Goal: Information Seeking & Learning: Learn about a topic

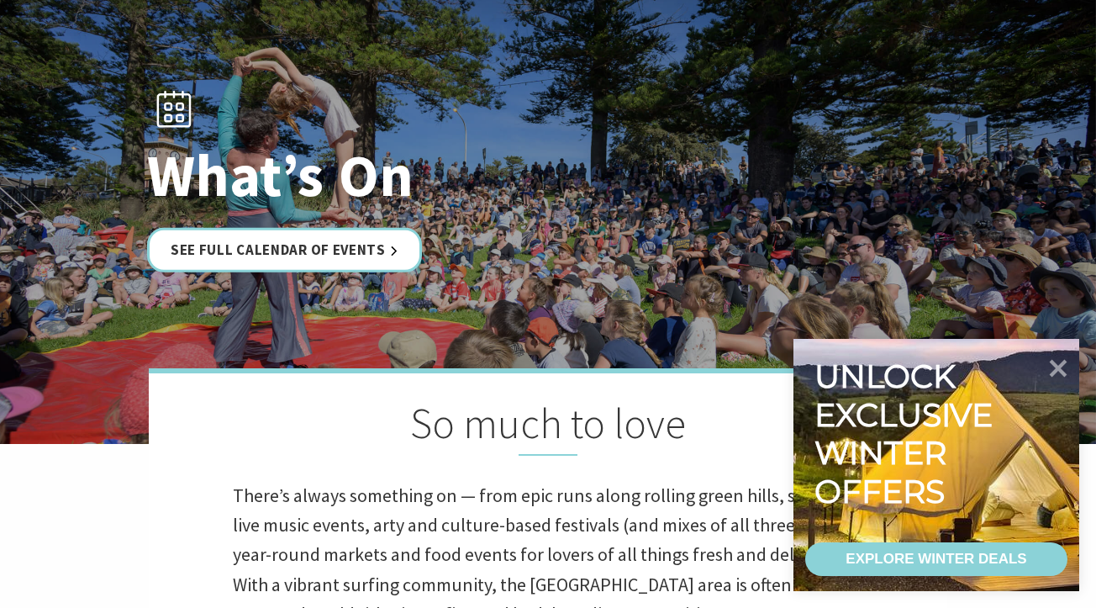
scroll to position [197, 0]
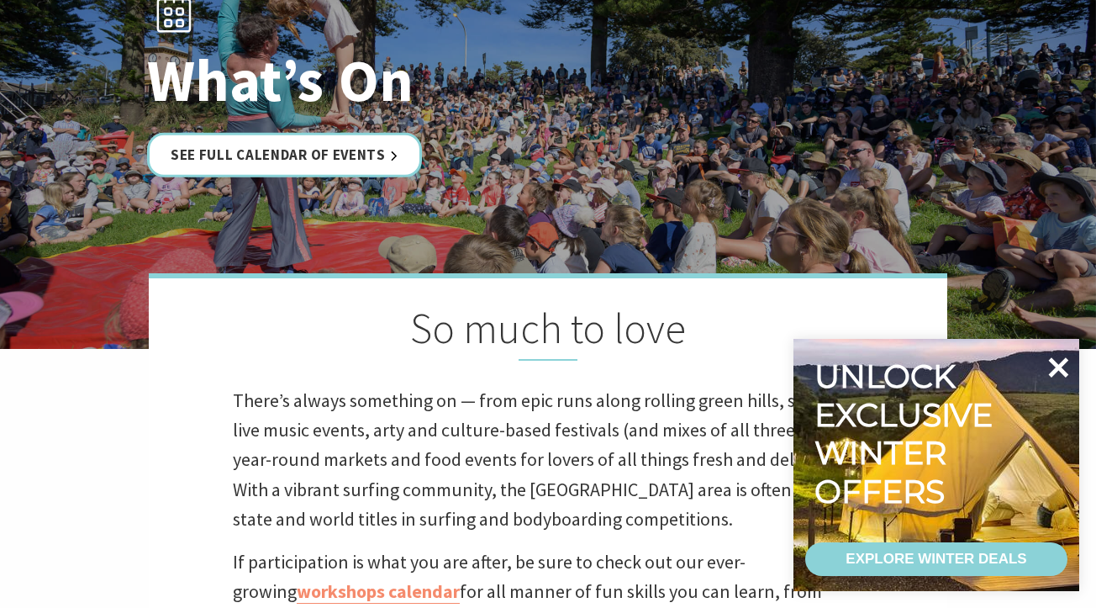
click at [1047, 368] on icon at bounding box center [1058, 367] width 40 height 40
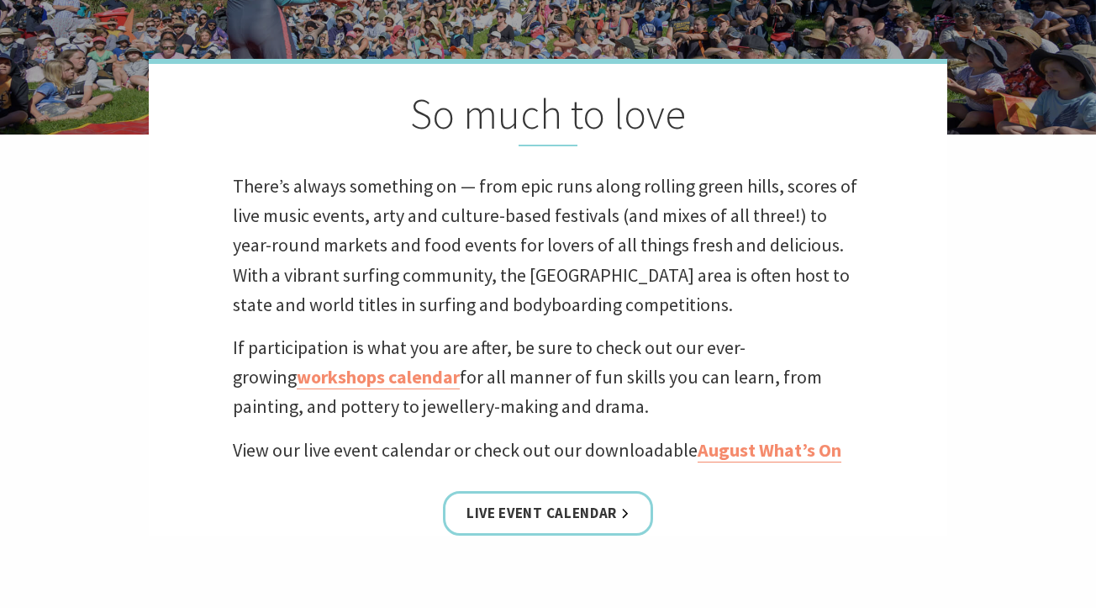
scroll to position [439, 0]
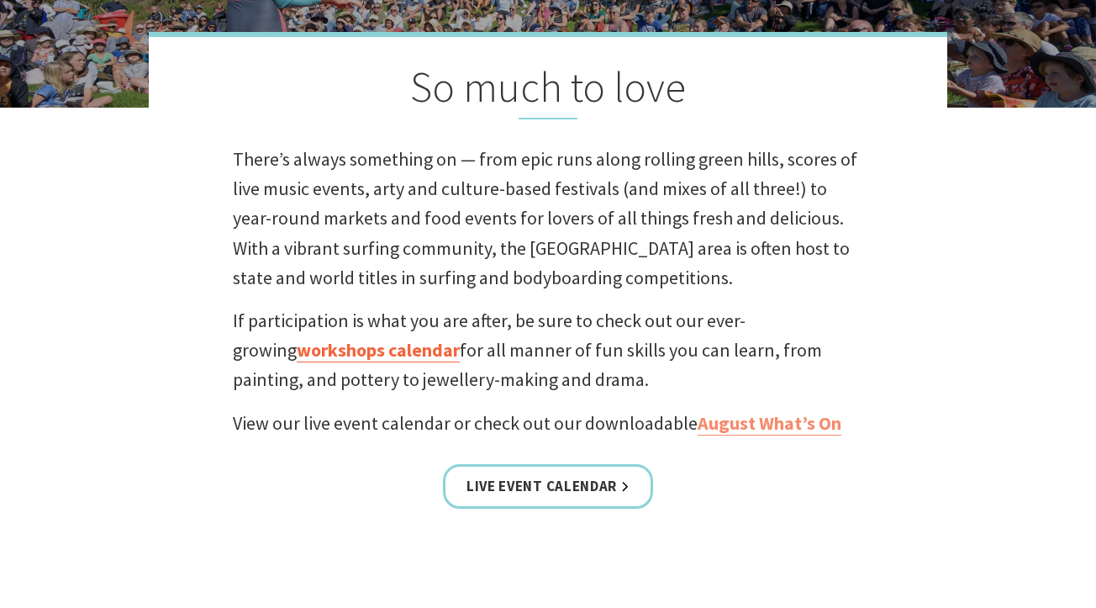
click at [347, 348] on link "workshops calendar" at bounding box center [378, 350] width 163 height 24
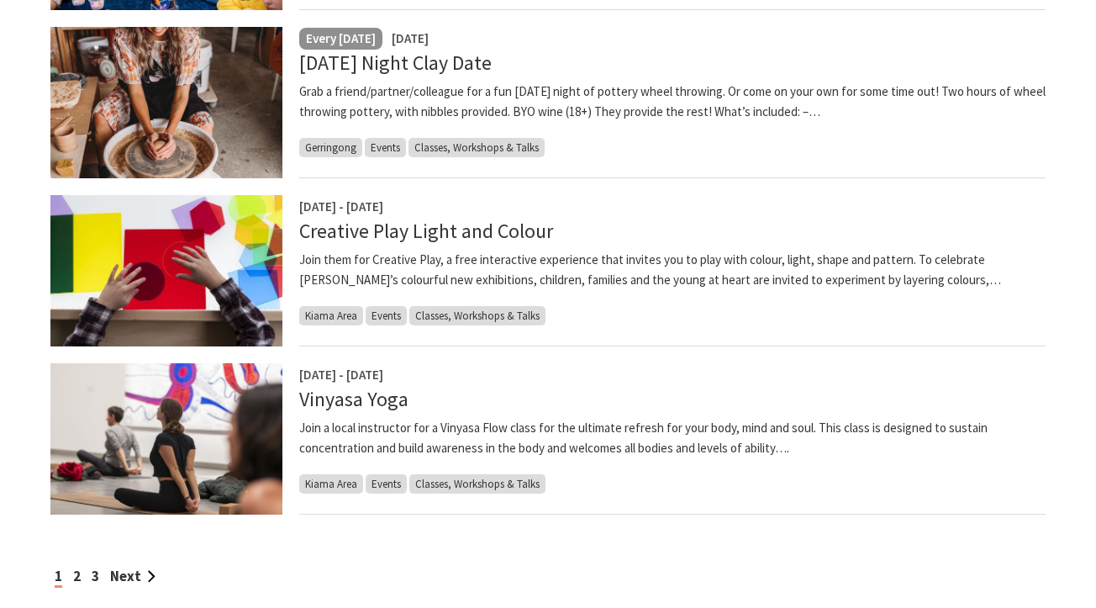
scroll to position [1328, 0]
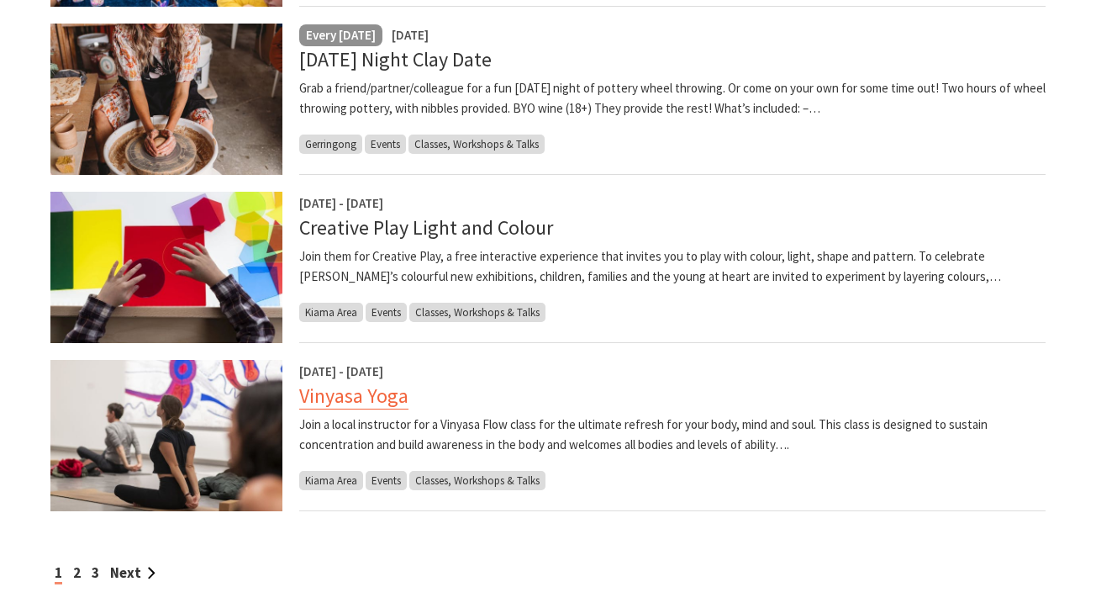
click at [394, 397] on link "Vinyasa Yoga" at bounding box center [353, 395] width 109 height 27
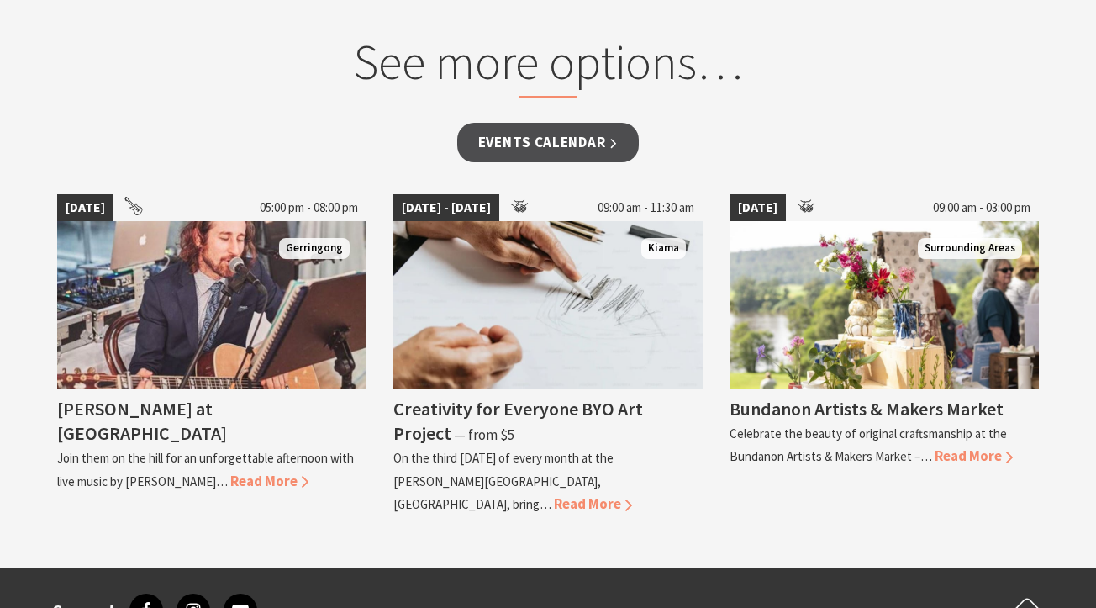
scroll to position [1418, 0]
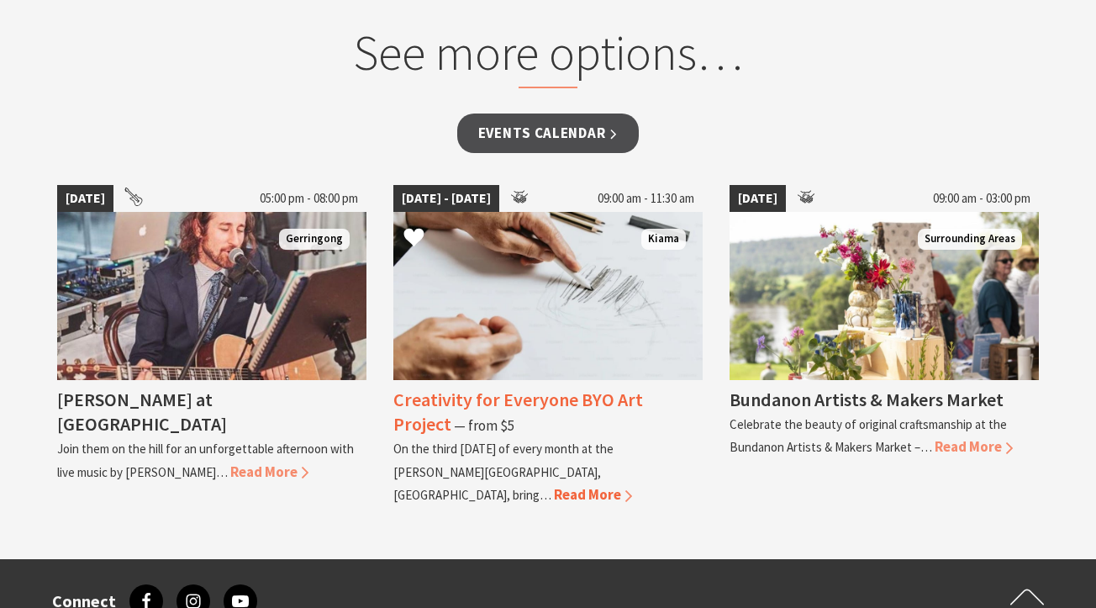
click at [554, 485] on span "Read More" at bounding box center [593, 494] width 78 height 18
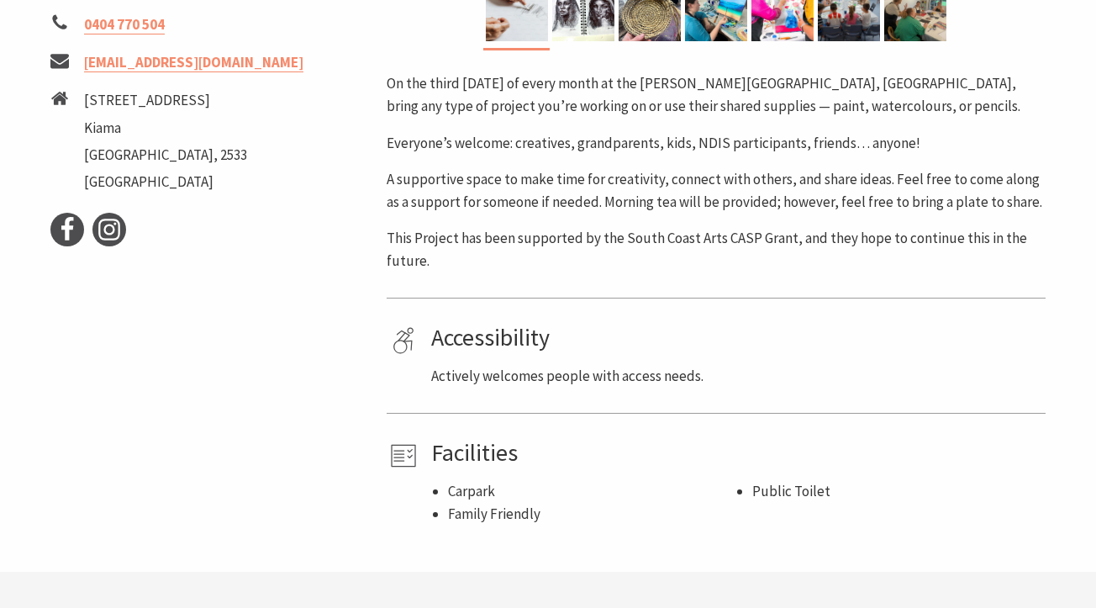
scroll to position [643, 0]
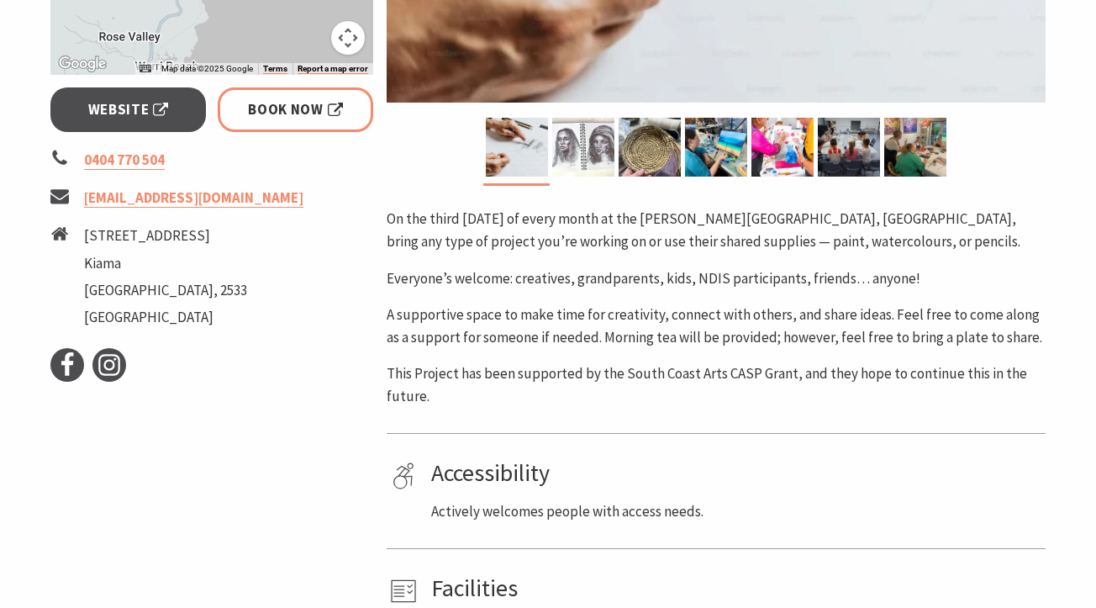
click at [588, 167] on img at bounding box center [583, 147] width 62 height 59
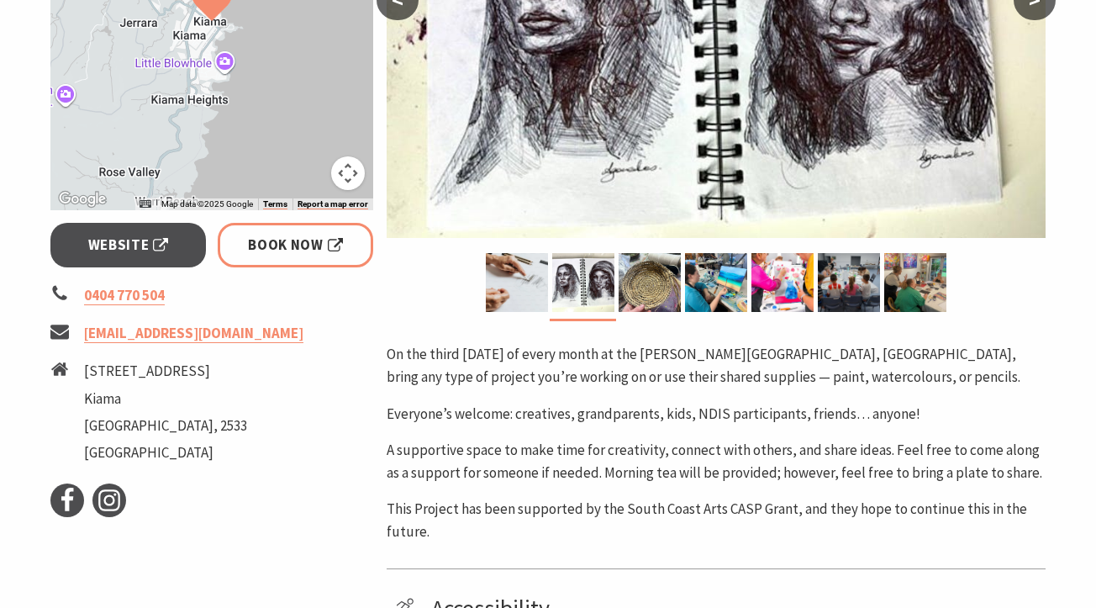
scroll to position [383, 0]
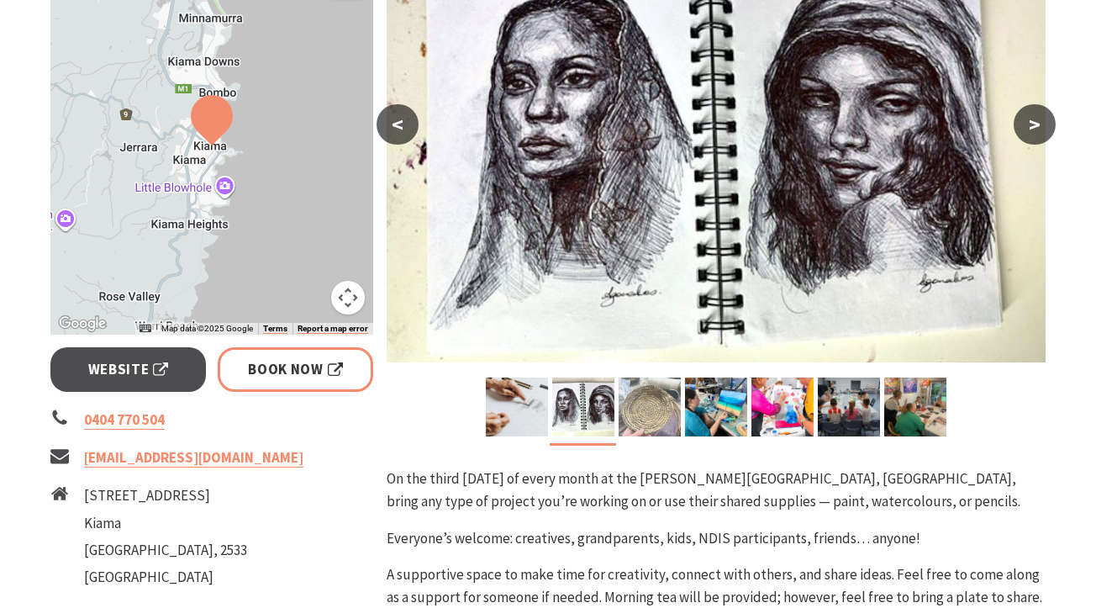
click at [658, 419] on img at bounding box center [649, 406] width 62 height 59
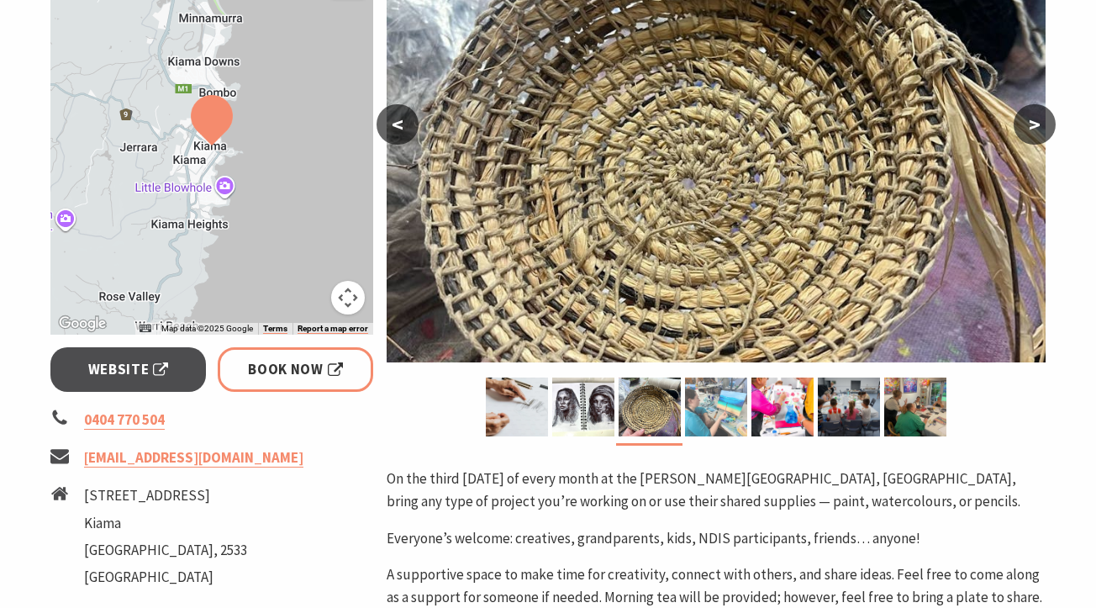
click at [705, 402] on img at bounding box center [716, 406] width 62 height 59
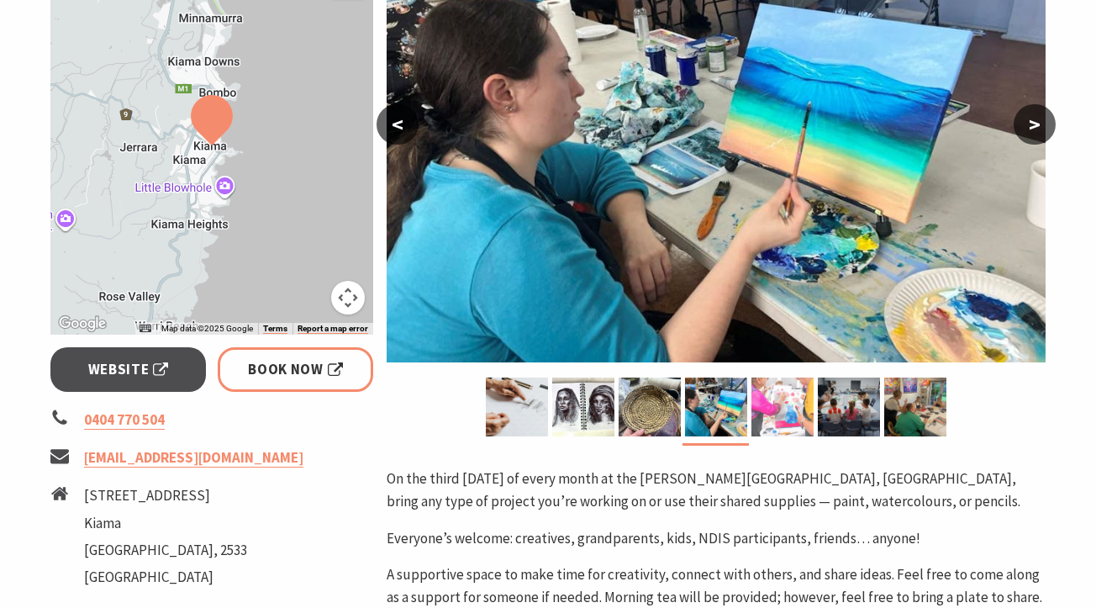
click at [786, 405] on img at bounding box center [782, 406] width 62 height 59
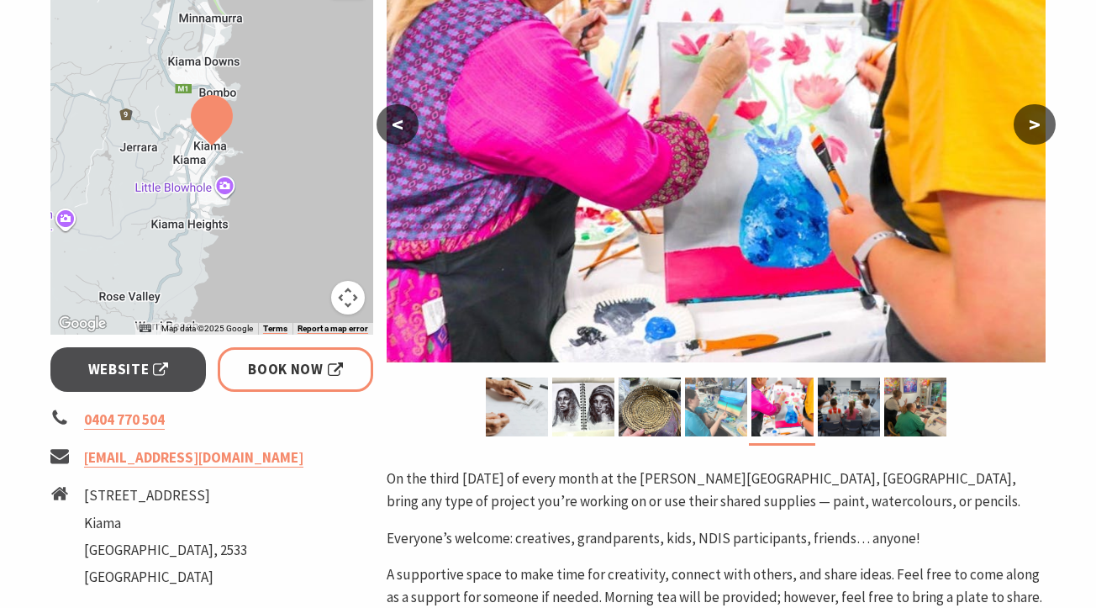
click at [709, 410] on img at bounding box center [716, 406] width 62 height 59
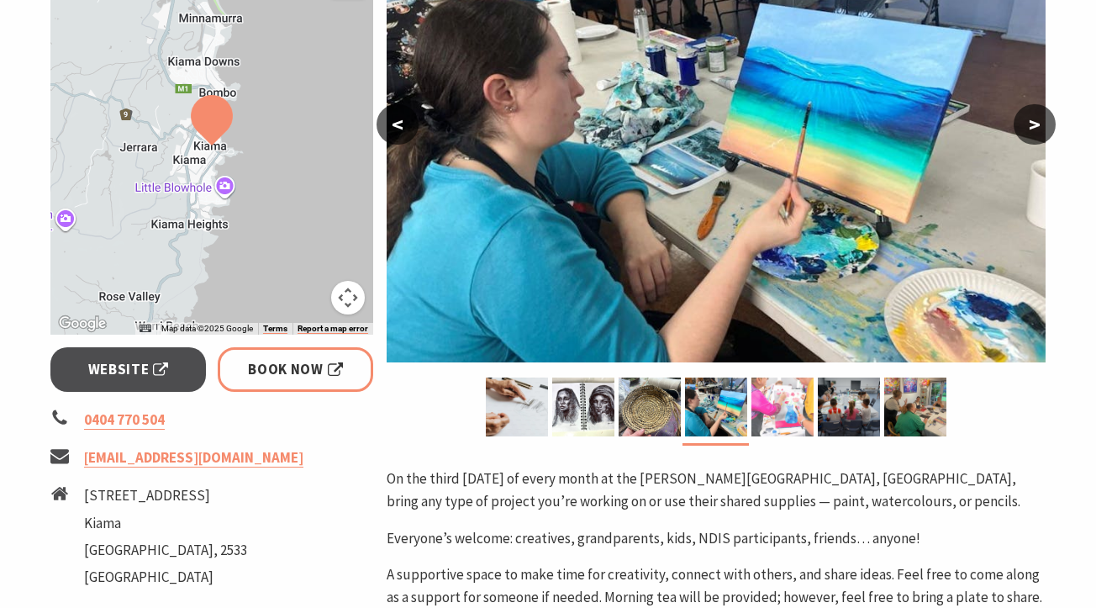
click at [797, 404] on img at bounding box center [782, 406] width 62 height 59
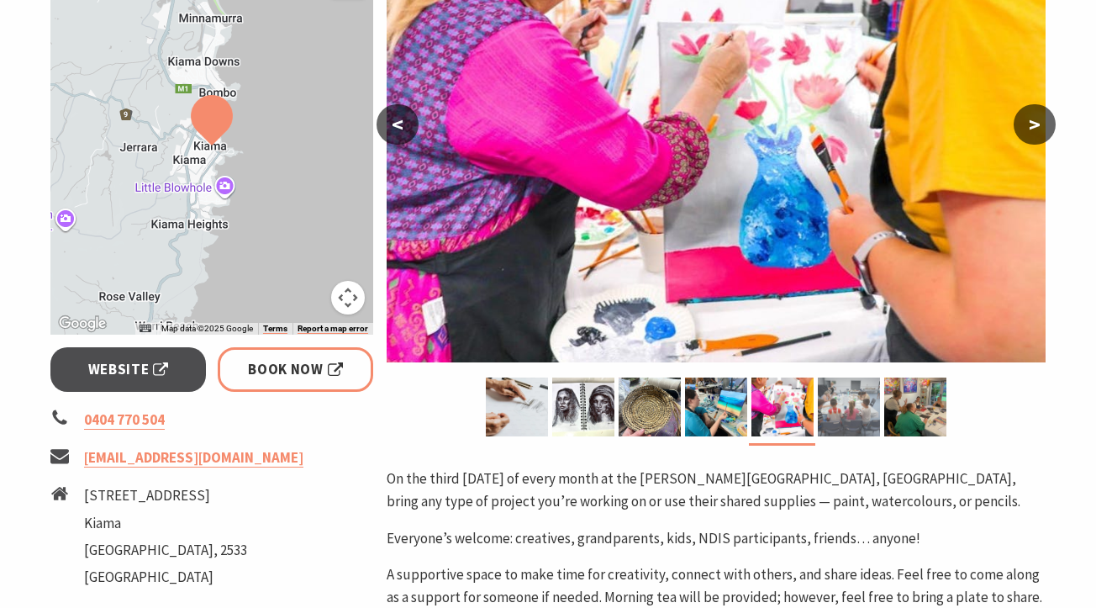
click at [847, 410] on img at bounding box center [849, 406] width 62 height 59
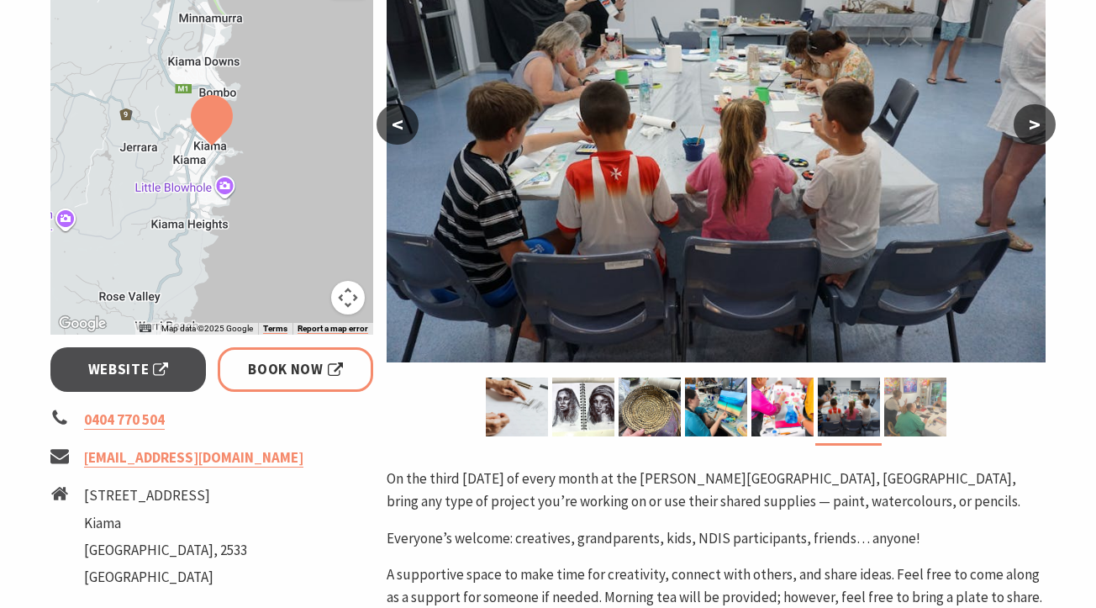
click at [918, 413] on img at bounding box center [915, 406] width 62 height 59
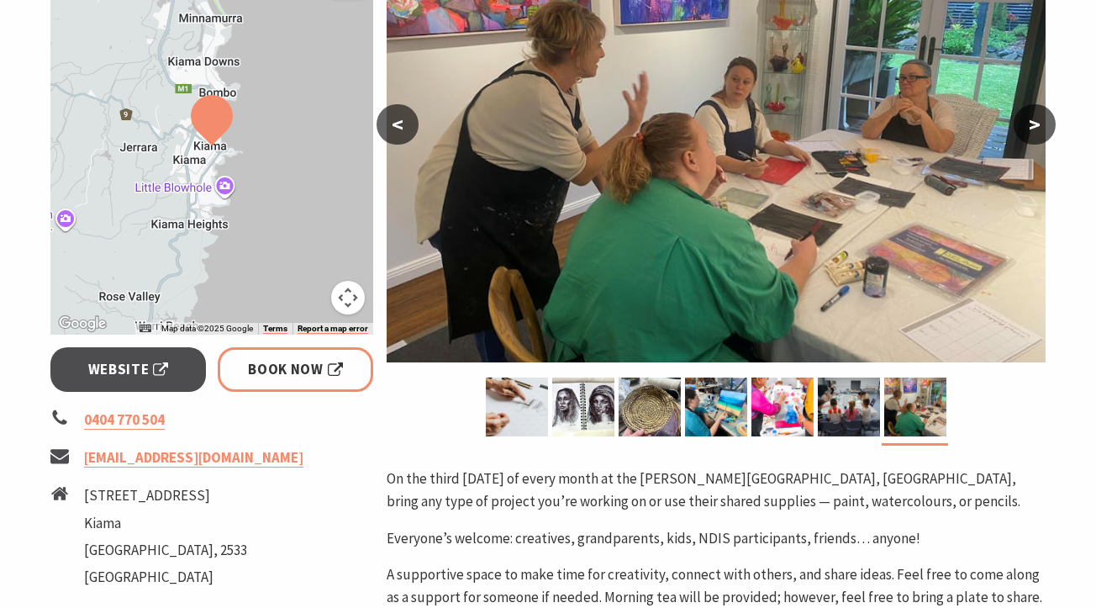
click at [1035, 129] on button ">" at bounding box center [1034, 124] width 42 height 40
click at [1034, 127] on button ">" at bounding box center [1034, 124] width 42 height 40
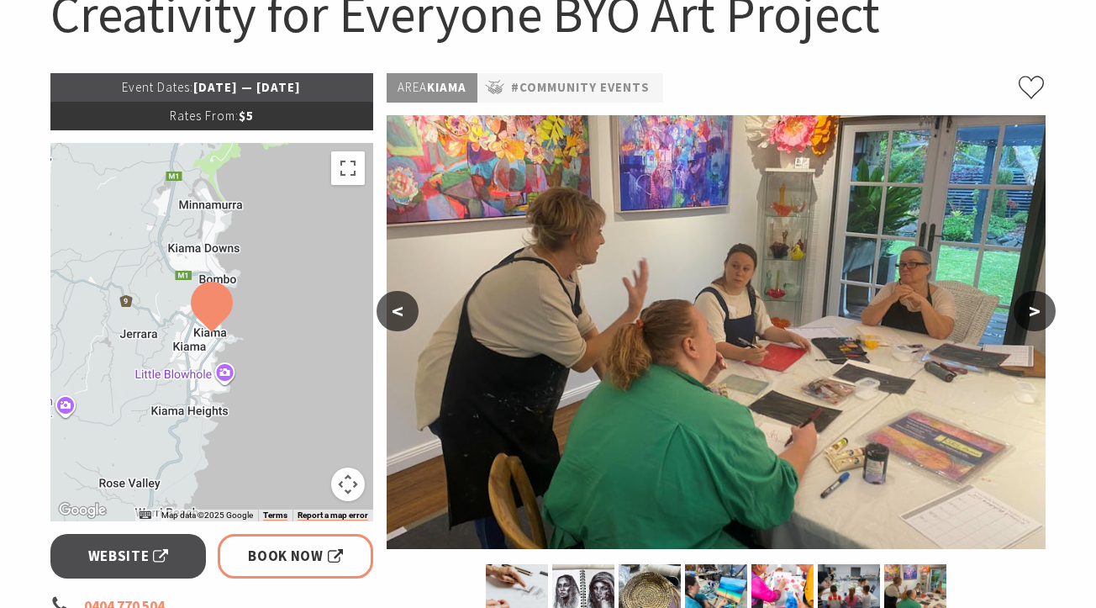
scroll to position [0, 0]
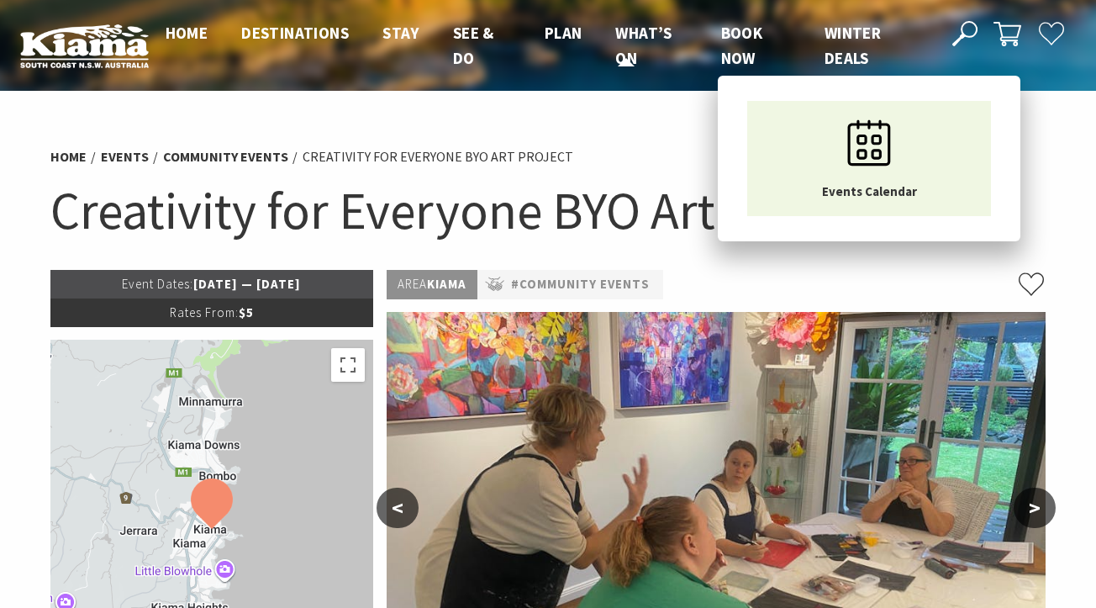
click at [629, 56] on span "What’s On" at bounding box center [643, 45] width 56 height 45
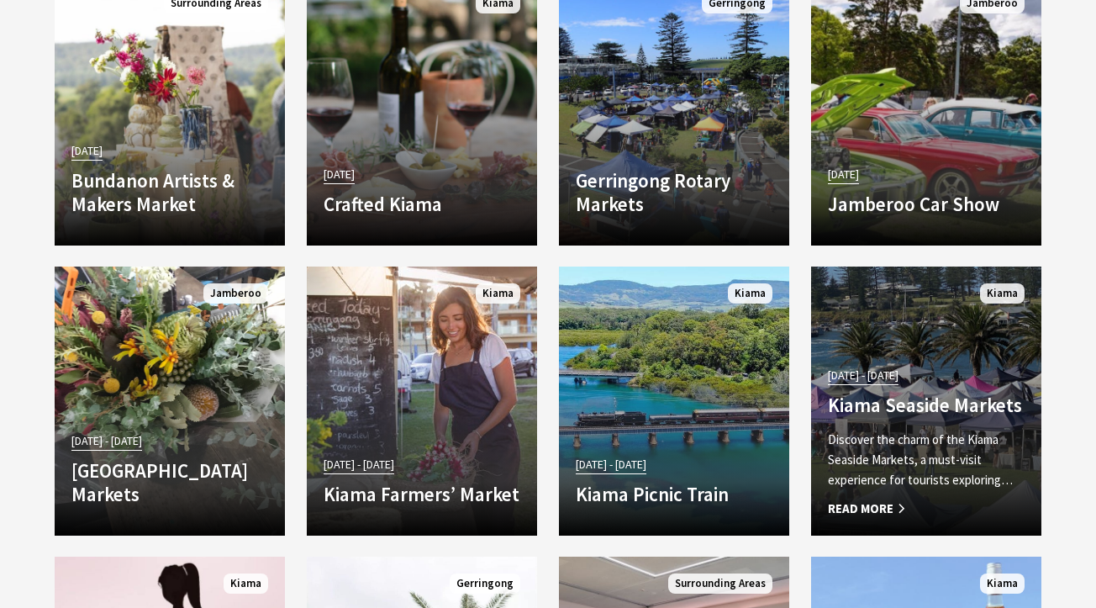
scroll to position [2887, 0]
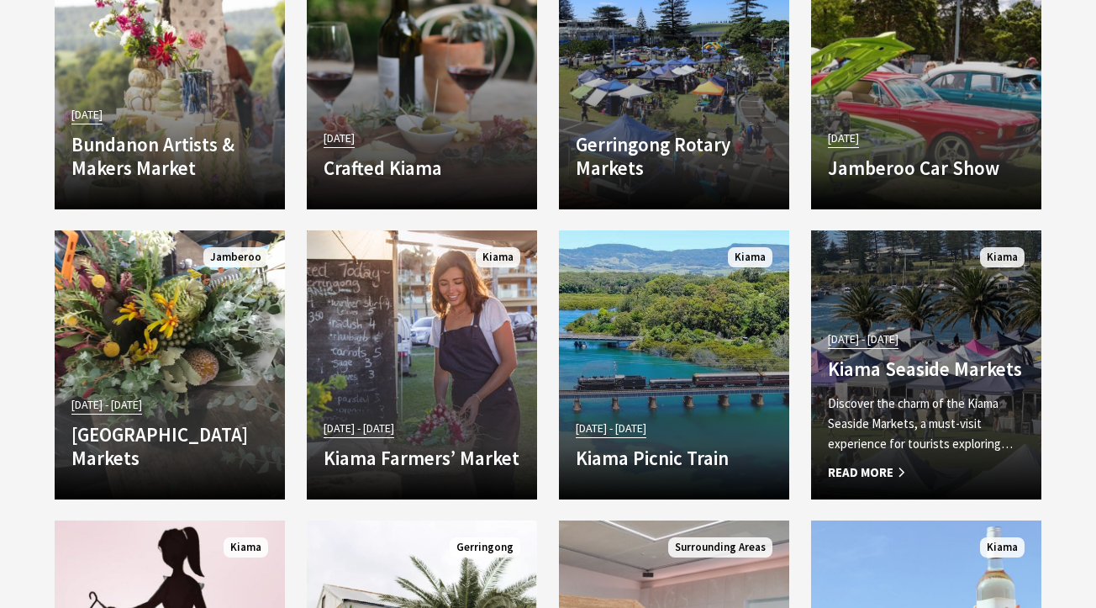
click at [888, 462] on span "Read More" at bounding box center [926, 472] width 197 height 20
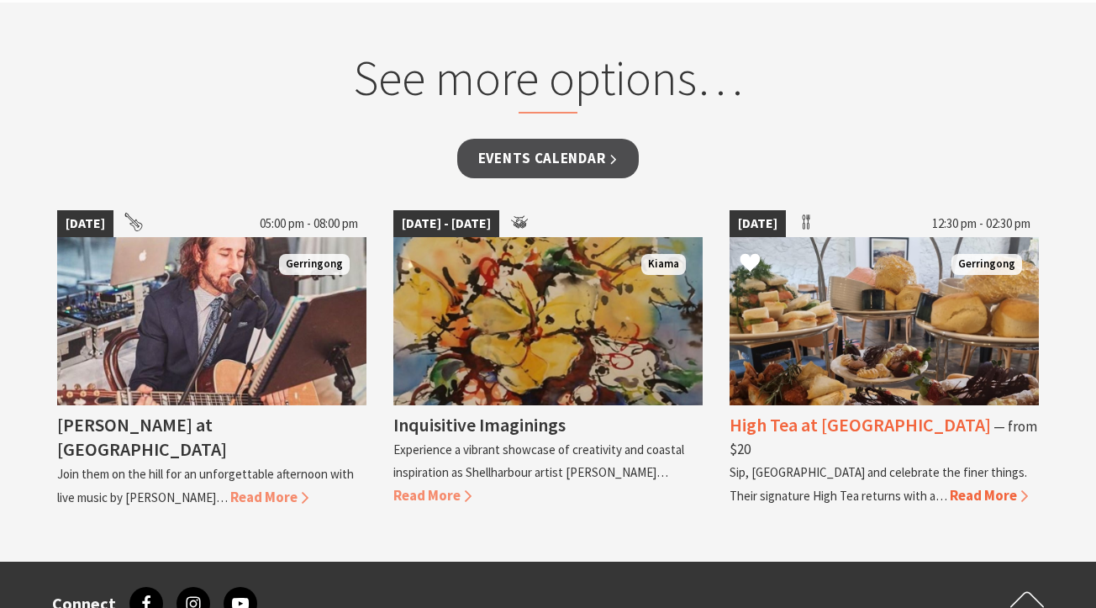
scroll to position [1383, 0]
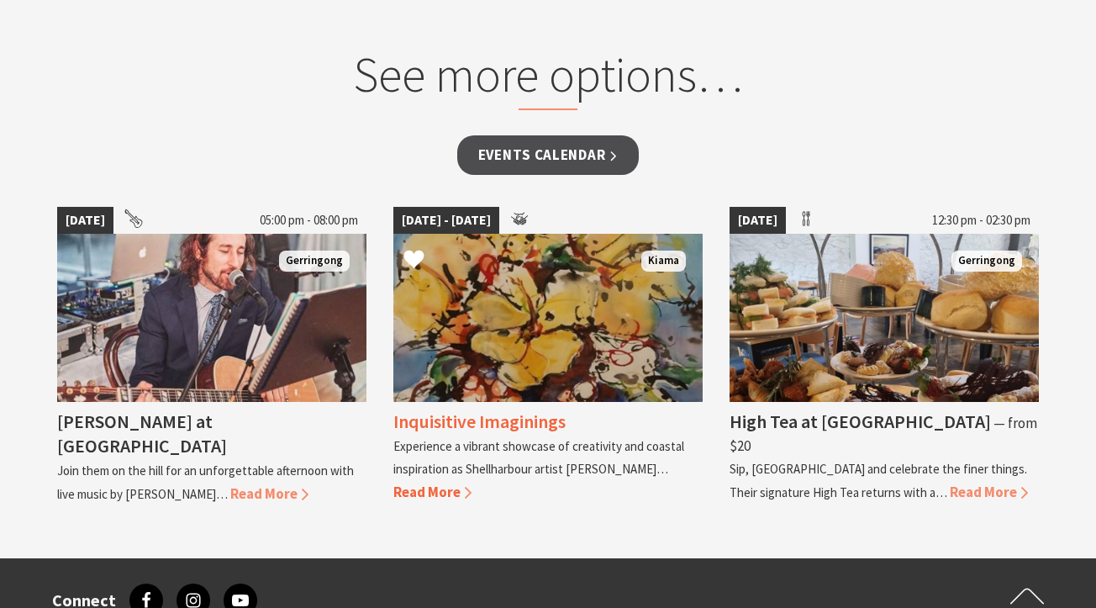
click at [432, 487] on span "Read More" at bounding box center [432, 491] width 78 height 18
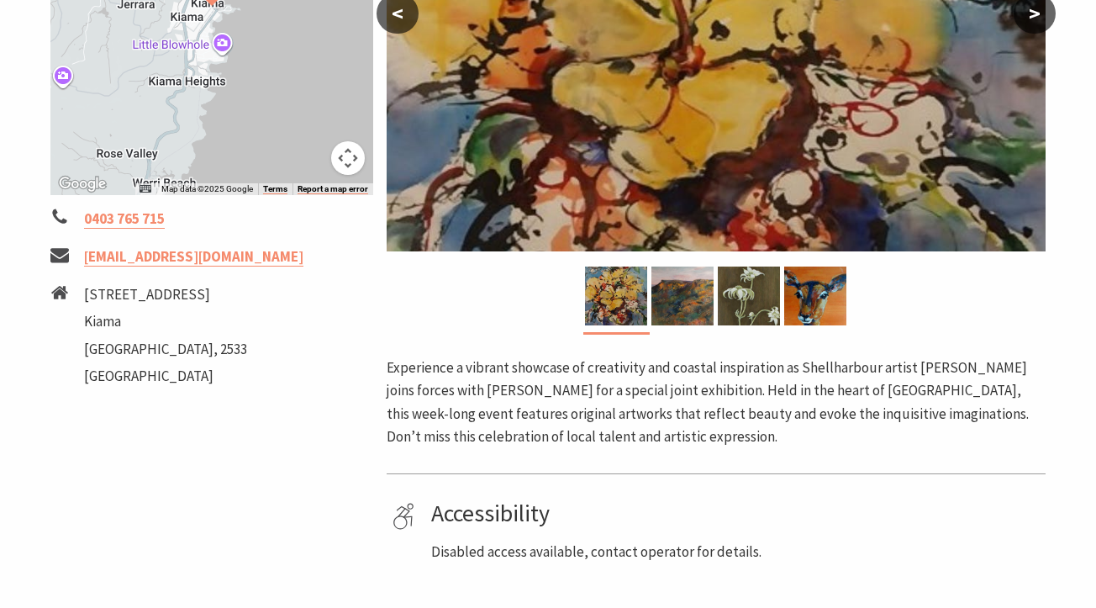
scroll to position [338, 0]
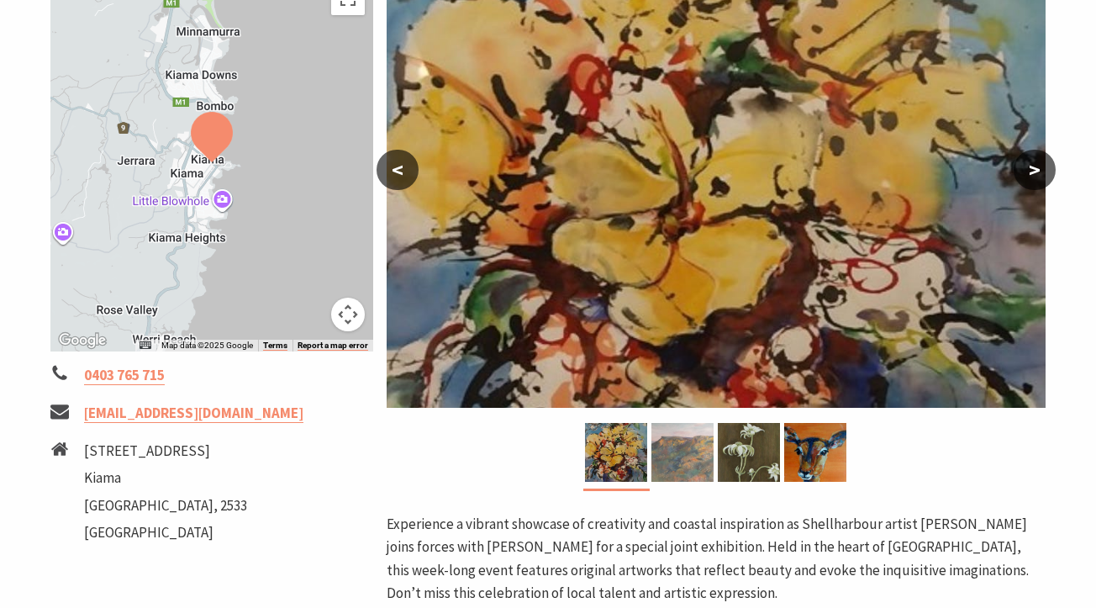
drag, startPoint x: 692, startPoint y: 441, endPoint x: 706, endPoint y: 455, distance: 19.6
click at [692, 441] on img at bounding box center [682, 452] width 62 height 59
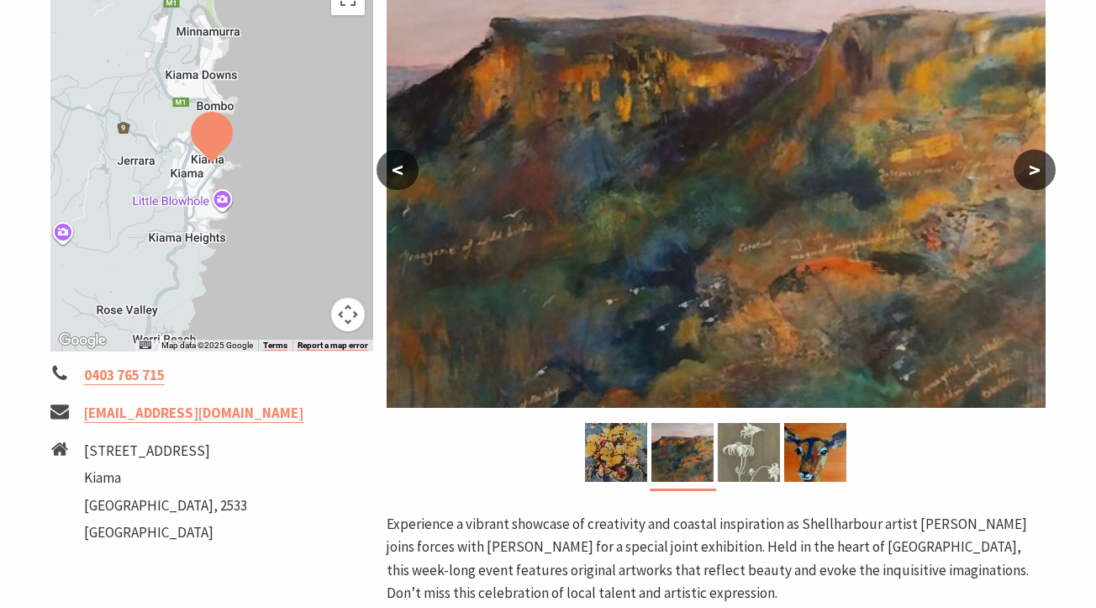
click at [767, 460] on img at bounding box center [749, 452] width 62 height 59
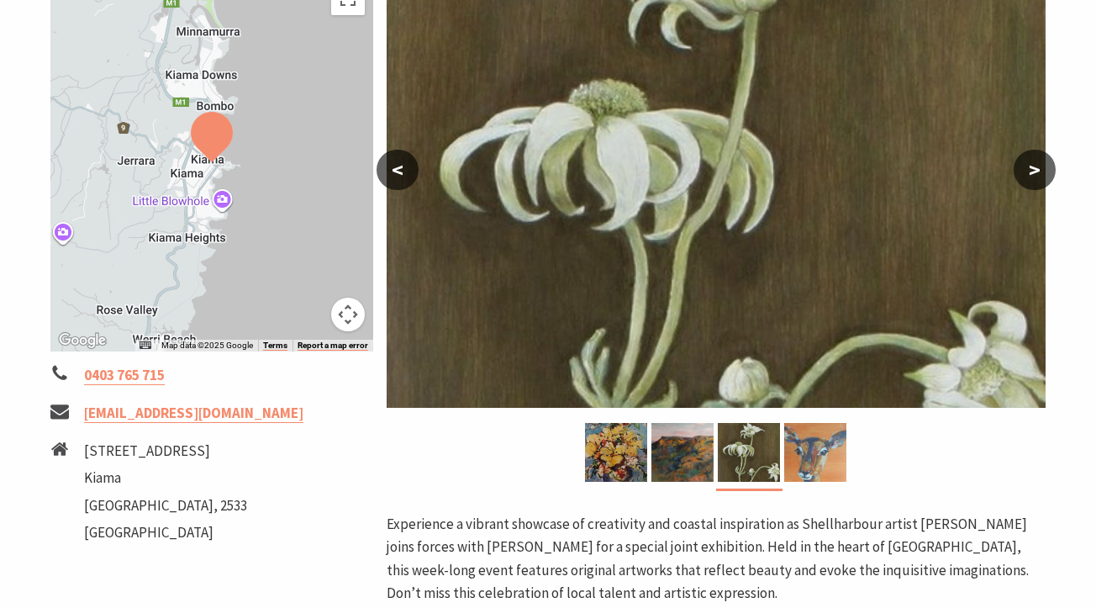
click at [802, 459] on img at bounding box center [815, 452] width 62 height 59
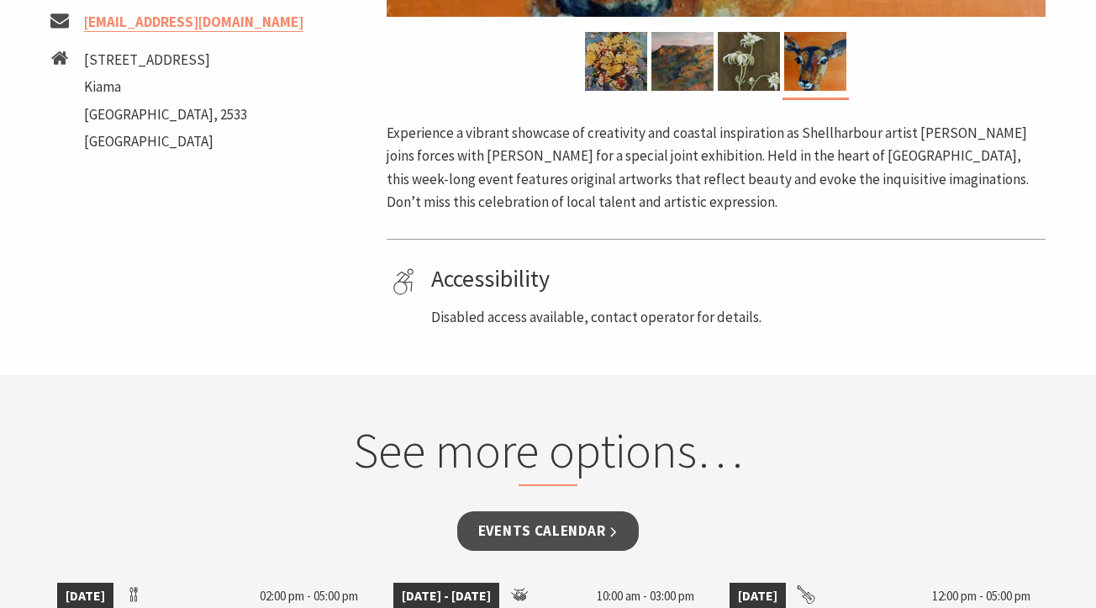
scroll to position [0, 0]
